Goal: Information Seeking & Learning: Learn about a topic

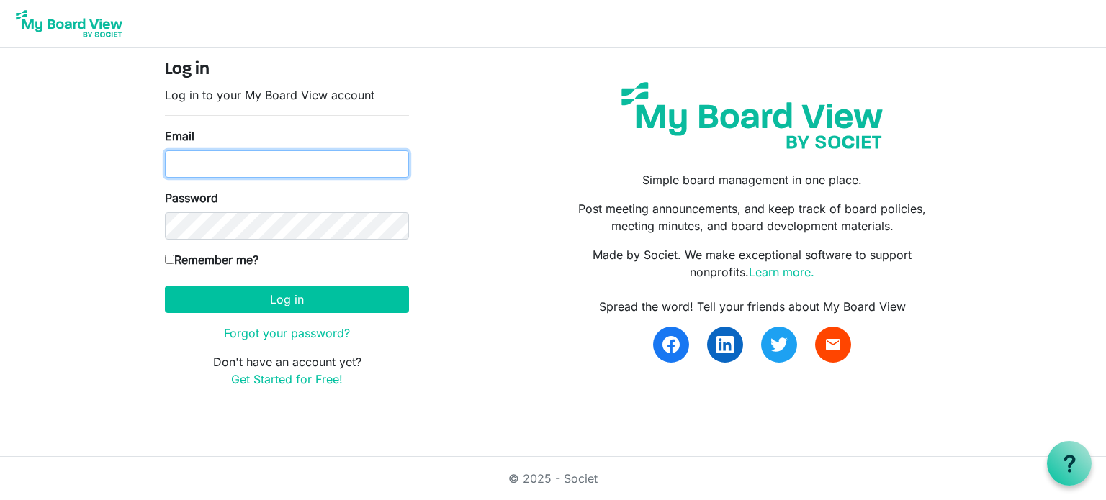
drag, startPoint x: 0, startPoint y: 0, endPoint x: 213, endPoint y: 158, distance: 265.2
click at [213, 158] on input "Email" at bounding box center [287, 164] width 244 height 27
type input "danazemluk@gmail.com"
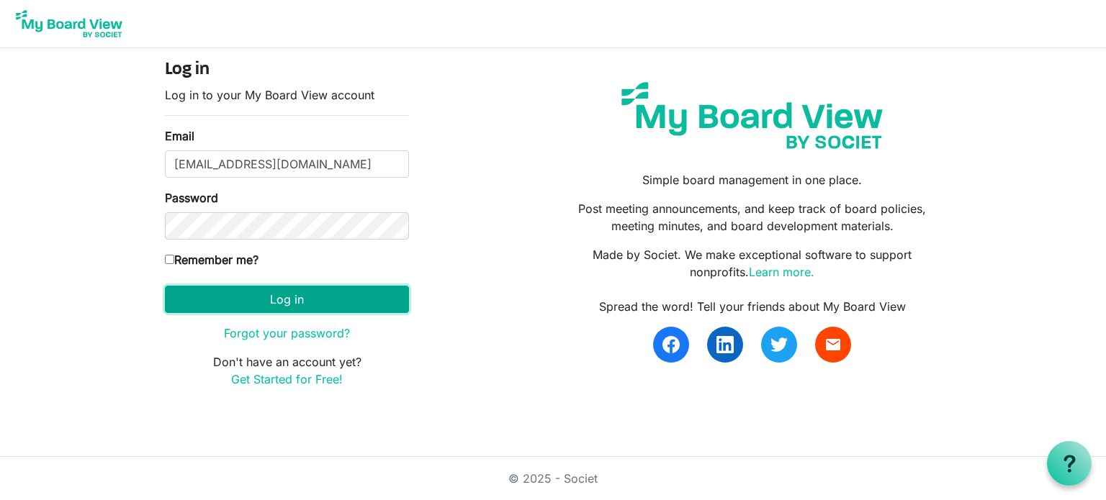
click at [277, 296] on button "Log in" at bounding box center [287, 299] width 244 height 27
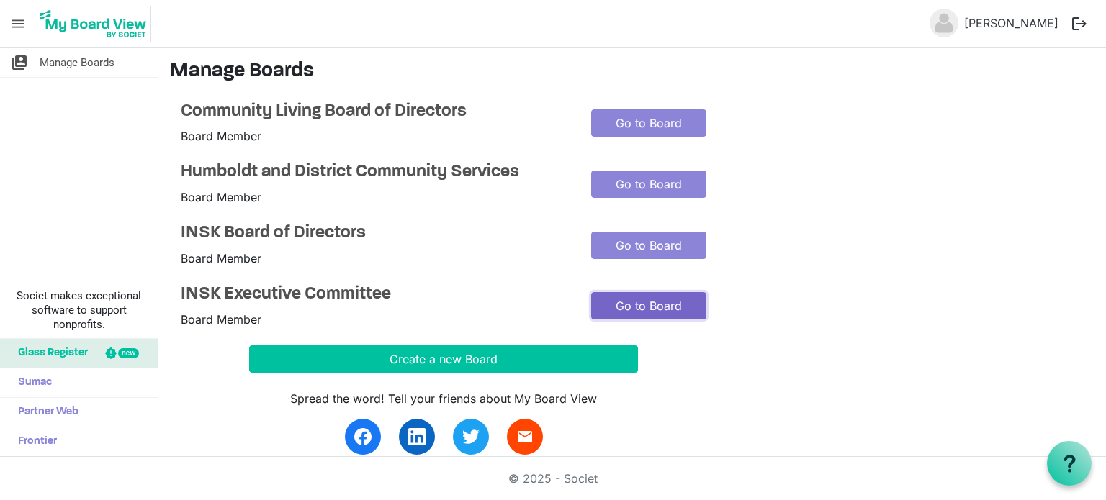
click at [664, 308] on link "Go to Board" at bounding box center [648, 305] width 115 height 27
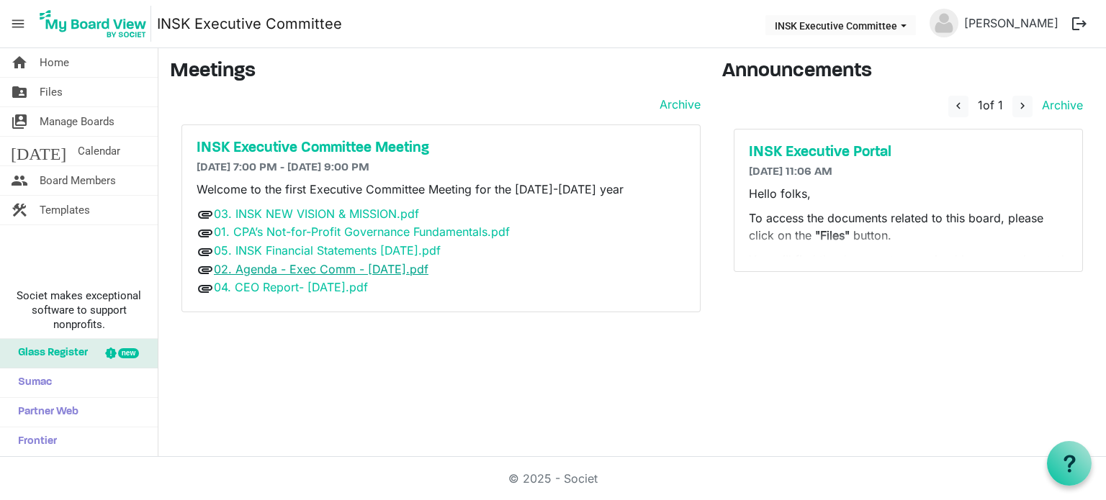
click at [354, 267] on link "02. Agenda - Exec Comm - 22 Aug 2025.pdf" at bounding box center [321, 269] width 215 height 14
click at [289, 287] on link "04. CEO Report- 22 Aug 2025.pdf" at bounding box center [291, 287] width 154 height 14
click at [341, 253] on link "05. INSK Financial Statements Jun 30 2025.pdf" at bounding box center [327, 250] width 227 height 14
click at [323, 229] on link "01. CPA’s Not-for-Profit Governance Fundamentals.pdf" at bounding box center [362, 232] width 296 height 14
click at [348, 213] on link "03. INSK NEW VISION & MISSION.pdf" at bounding box center [316, 214] width 205 height 14
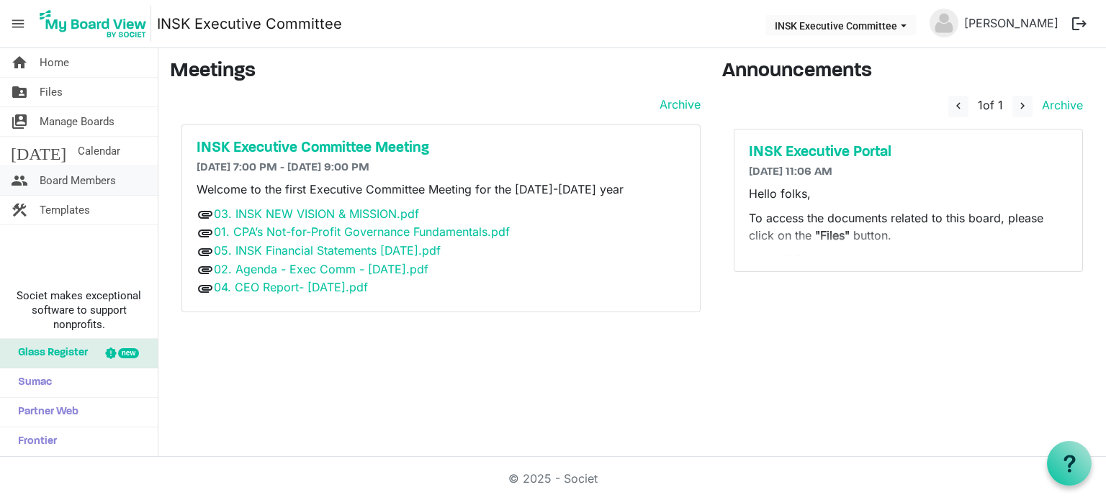
click at [82, 176] on span "Board Members" at bounding box center [78, 180] width 76 height 29
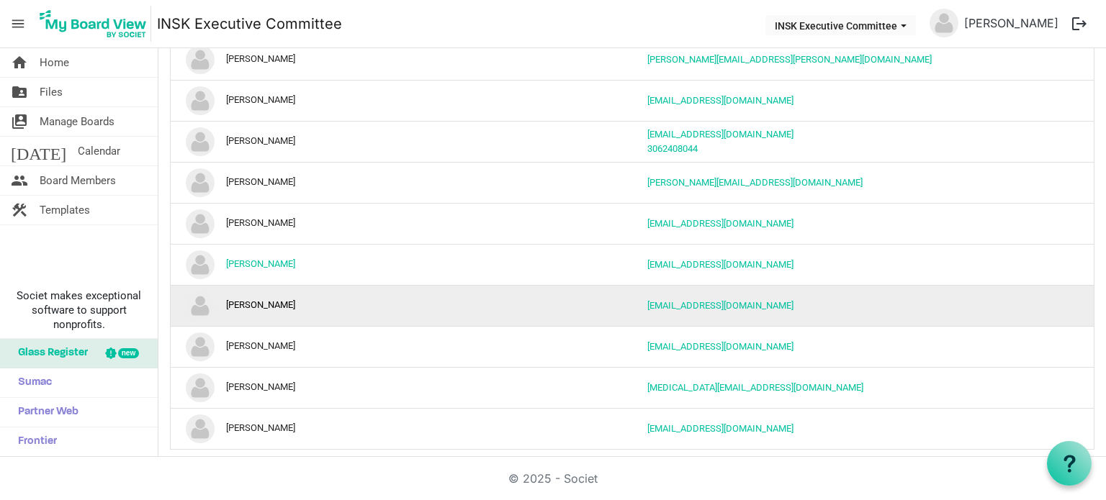
scroll to position [103, 0]
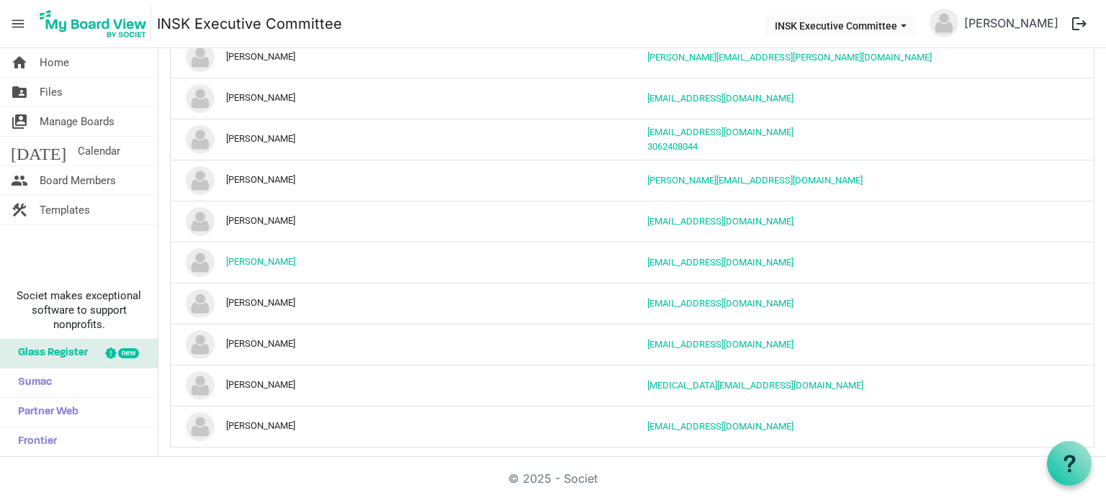
click at [102, 18] on img at bounding box center [93, 24] width 116 height 36
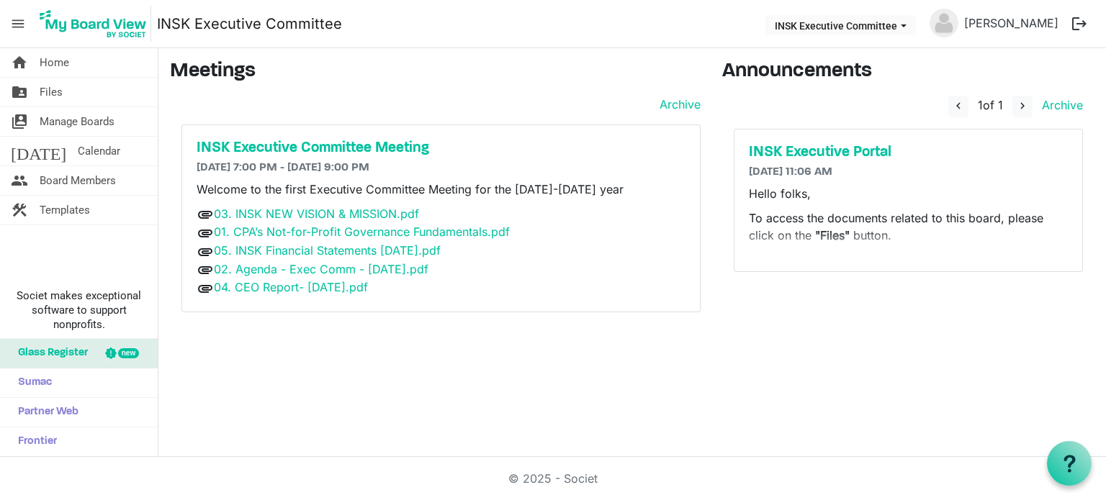
click at [20, 15] on span "menu" at bounding box center [17, 23] width 27 height 27
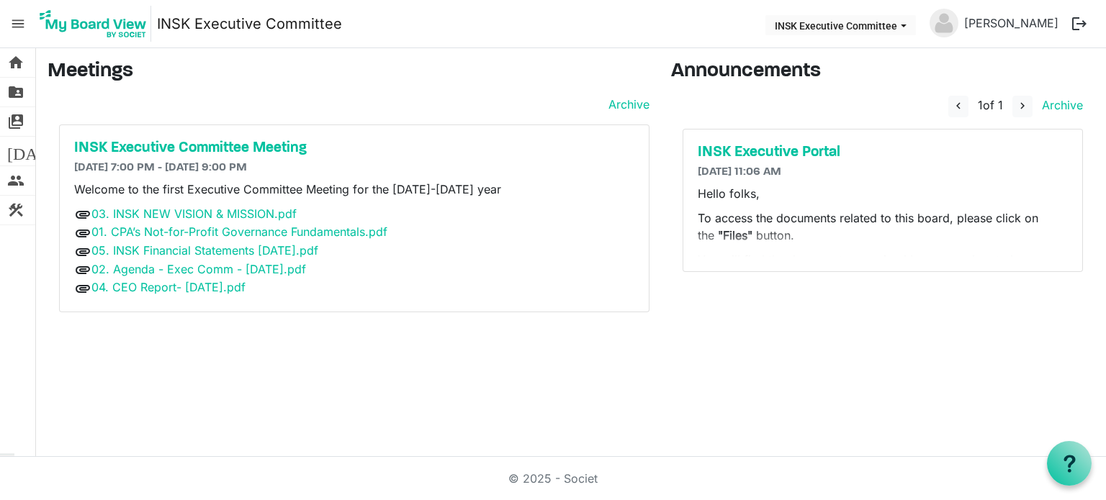
click at [20, 15] on span "menu" at bounding box center [17, 23] width 27 height 27
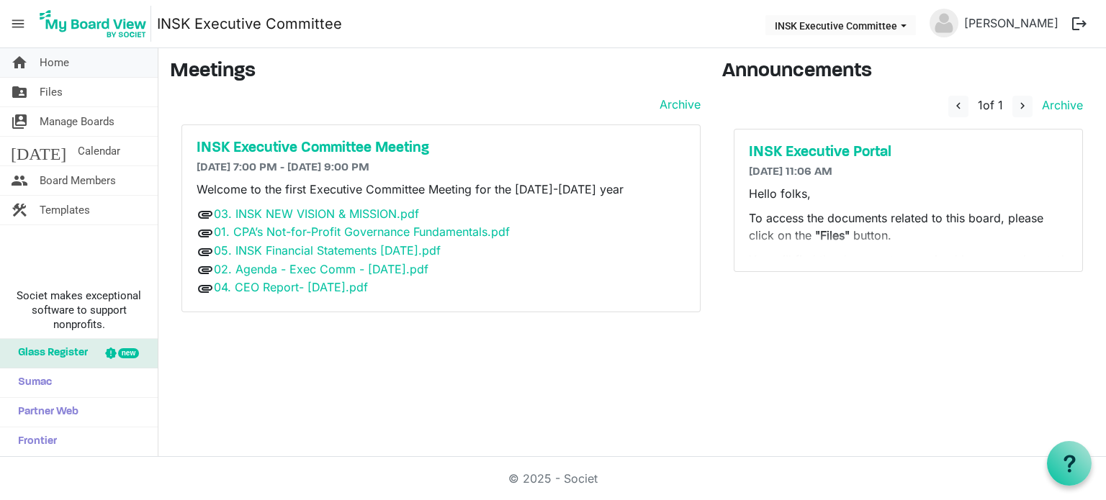
click at [64, 63] on span "Home" at bounding box center [55, 62] width 30 height 29
click at [96, 28] on img at bounding box center [93, 24] width 116 height 36
click at [66, 63] on span "Home" at bounding box center [55, 62] width 30 height 29
click at [86, 113] on span "Manage Boards" at bounding box center [77, 121] width 75 height 29
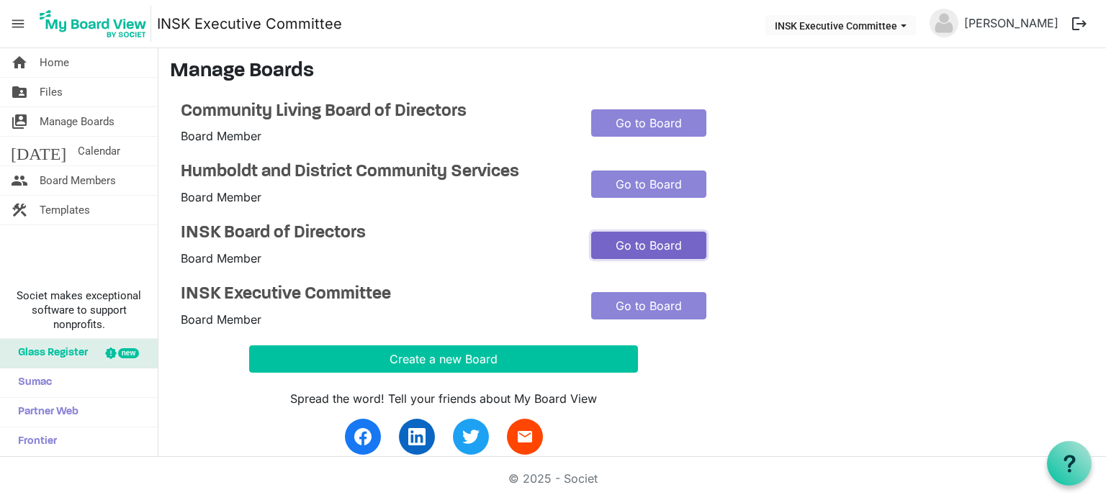
click at [617, 246] on link "Go to Board" at bounding box center [648, 245] width 115 height 27
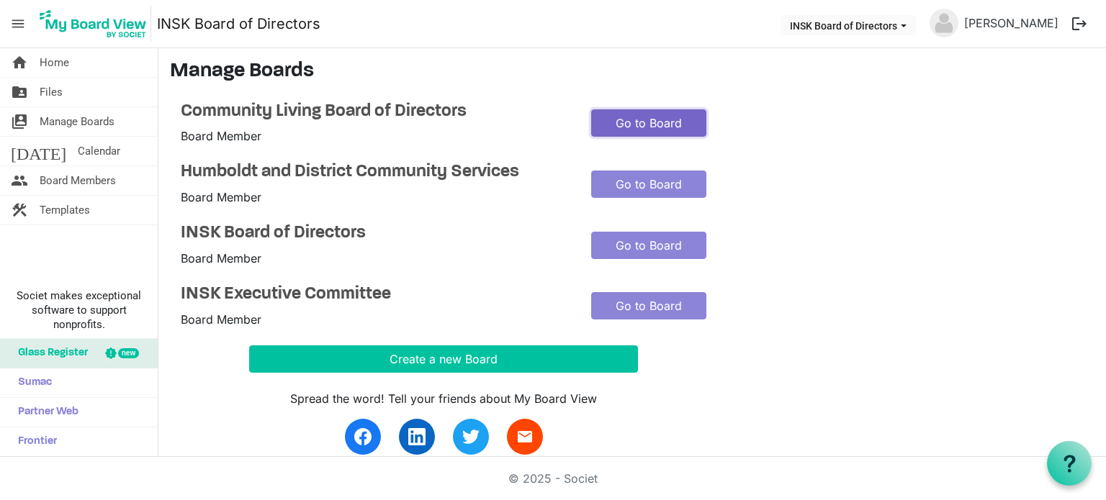
click at [647, 122] on link "Go to Board" at bounding box center [648, 122] width 115 height 27
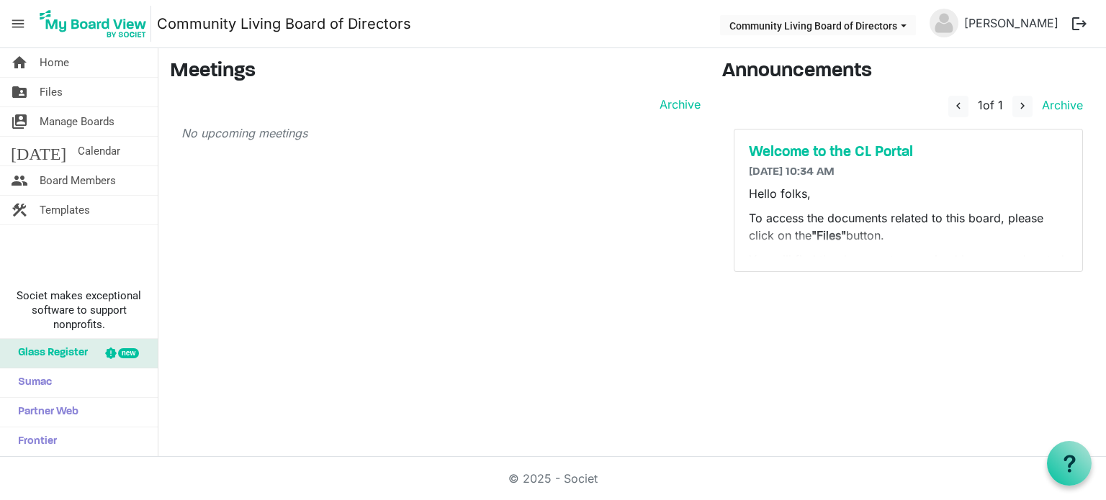
click at [98, 30] on img at bounding box center [93, 24] width 116 height 36
